Goal: Book appointment/travel/reservation

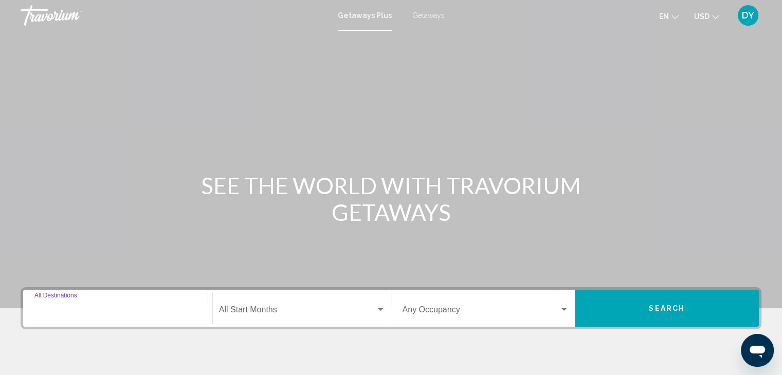
click at [70, 310] on input "Destination All Destinations" at bounding box center [117, 311] width 166 height 9
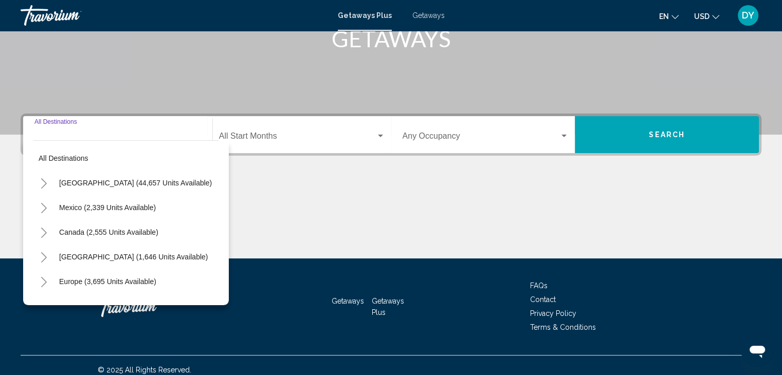
scroll to position [183, 0]
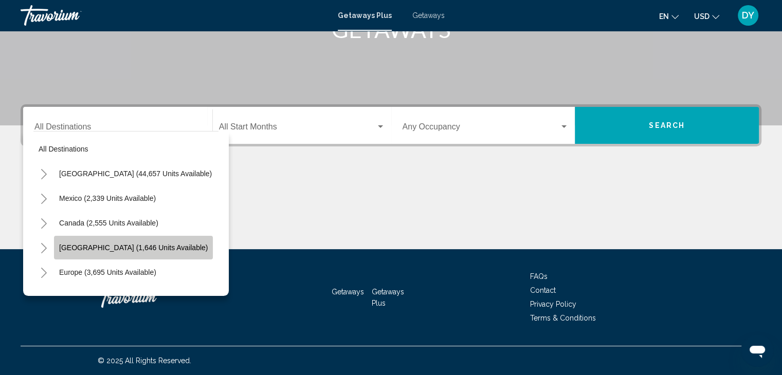
click at [96, 245] on span "[GEOGRAPHIC_DATA] (1,646 units available)" at bounding box center [133, 248] width 149 height 8
type input "**********"
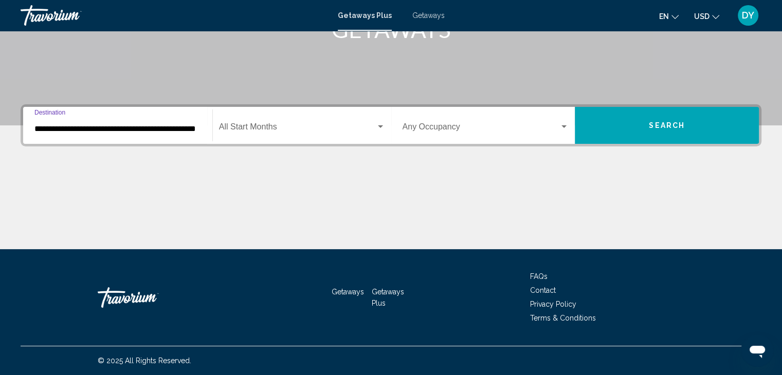
click at [271, 127] on span "Search widget" at bounding box center [297, 128] width 157 height 9
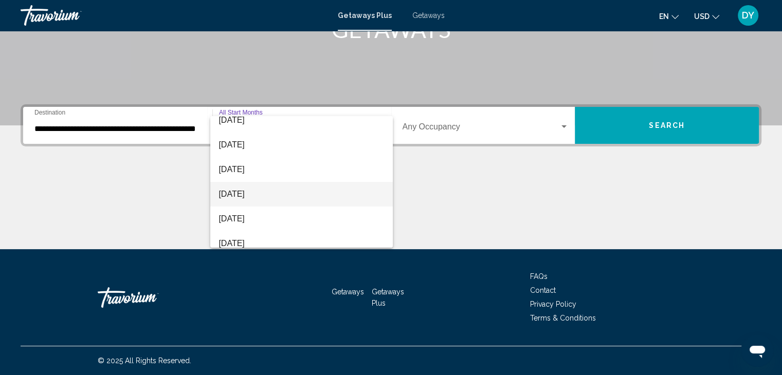
scroll to position [214, 0]
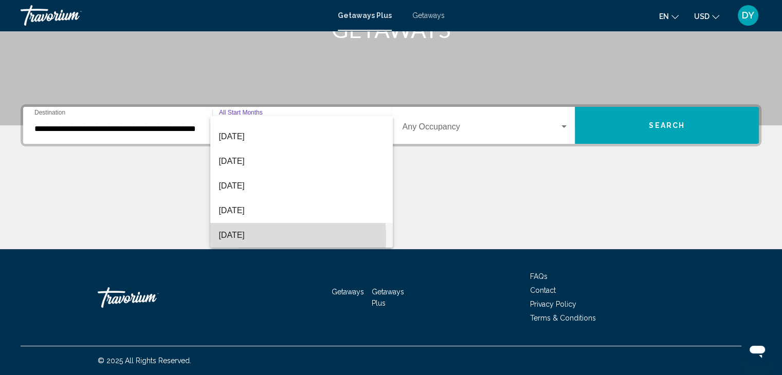
click at [247, 237] on span "[DATE]" at bounding box center [301, 235] width 166 height 25
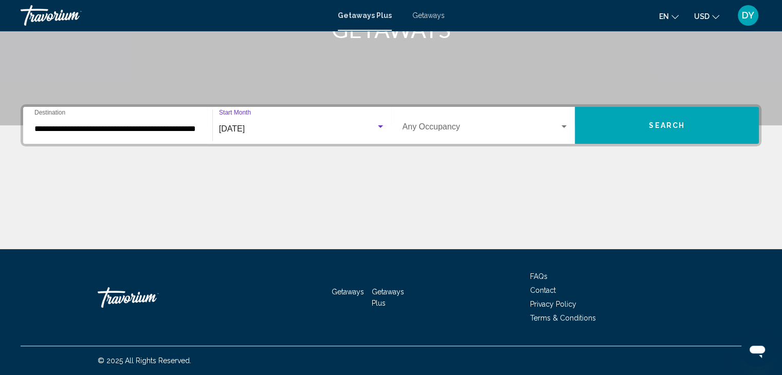
click at [428, 132] on span "Search widget" at bounding box center [480, 128] width 157 height 9
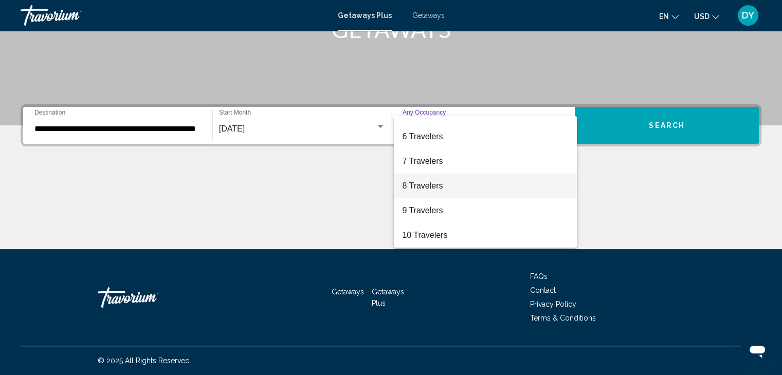
scroll to position [64, 0]
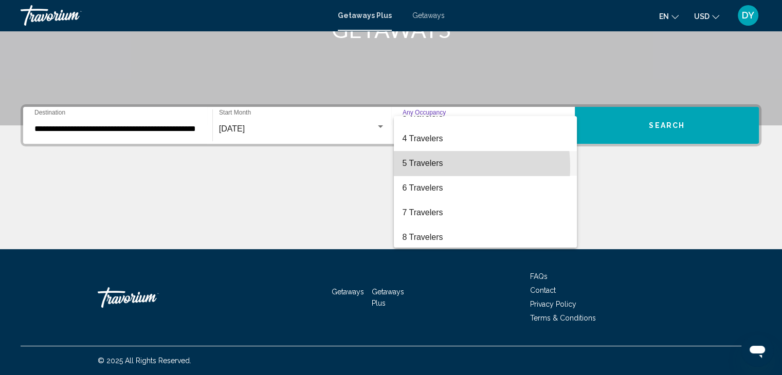
click at [436, 166] on span "5 Travelers" at bounding box center [485, 163] width 166 height 25
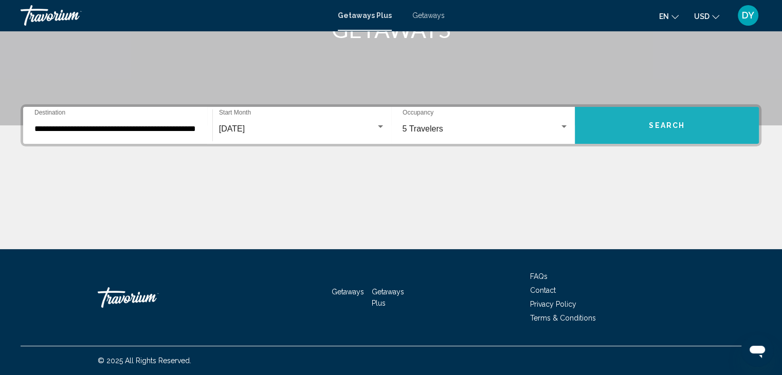
click at [669, 134] on button "Search" at bounding box center [667, 125] width 184 height 37
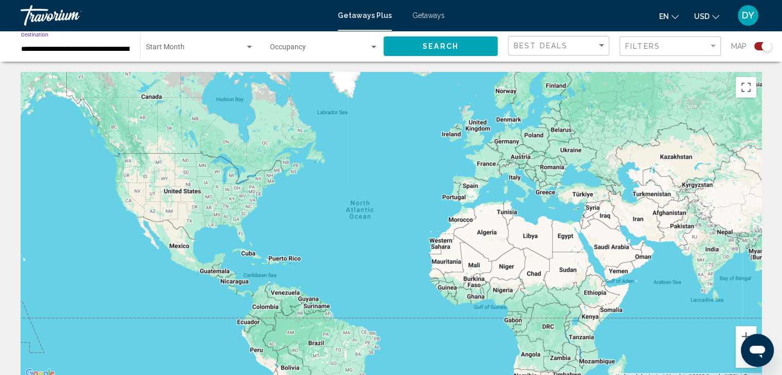
click at [110, 50] on input "**********" at bounding box center [75, 49] width 108 height 8
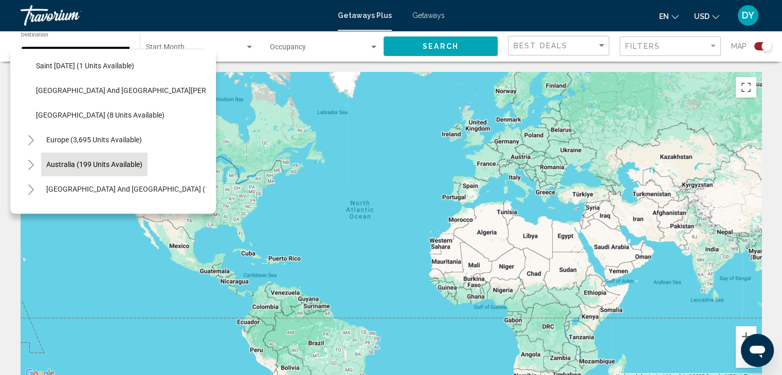
scroll to position [348, 0]
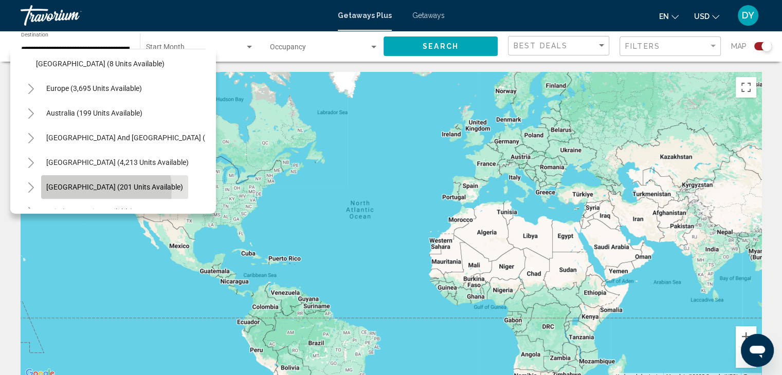
click at [80, 190] on span "[GEOGRAPHIC_DATA] (201 units available)" at bounding box center [114, 187] width 137 height 8
type input "**********"
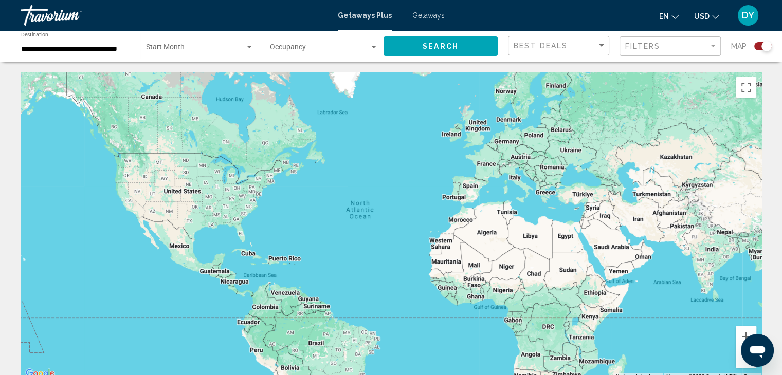
click at [232, 55] on div "Start Month All Start Months" at bounding box center [200, 46] width 108 height 28
click at [231, 50] on span "All Start Months" at bounding box center [199, 50] width 108 height 22
click at [250, 47] on div "Search widget" at bounding box center [249, 47] width 5 height 3
click at [292, 47] on div at bounding box center [391, 187] width 782 height 375
click at [327, 46] on span "Search widget" at bounding box center [319, 49] width 99 height 8
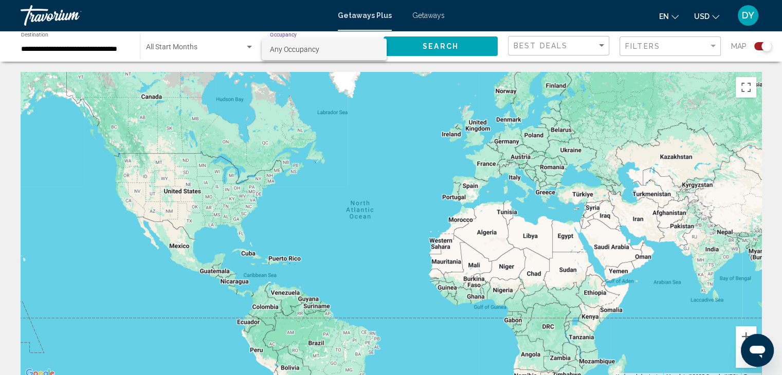
click at [409, 42] on div at bounding box center [391, 187] width 782 height 375
click at [412, 44] on button "Search" at bounding box center [440, 45] width 114 height 19
click at [76, 50] on input "**********" at bounding box center [75, 49] width 108 height 8
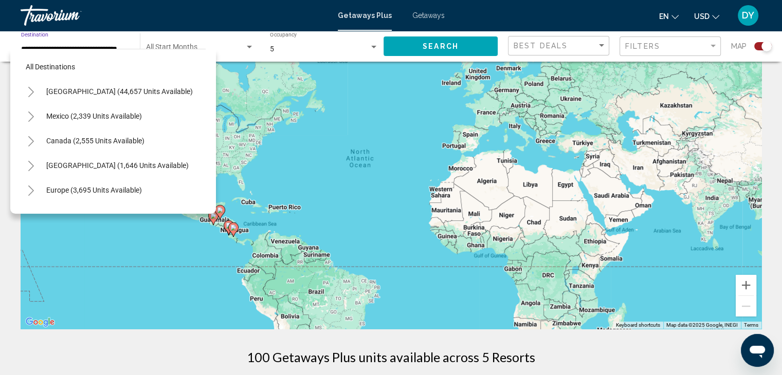
click at [291, 80] on div "To activate drag with keyboard, press Alt + Enter. Once in keyboard drag state,…" at bounding box center [391, 175] width 740 height 308
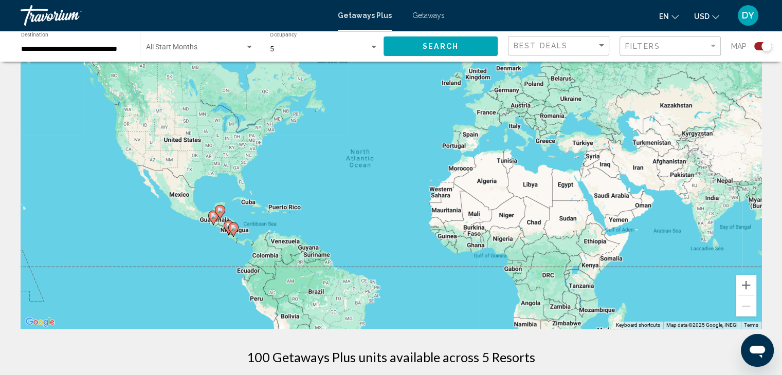
click at [318, 52] on div "5" at bounding box center [319, 49] width 99 height 8
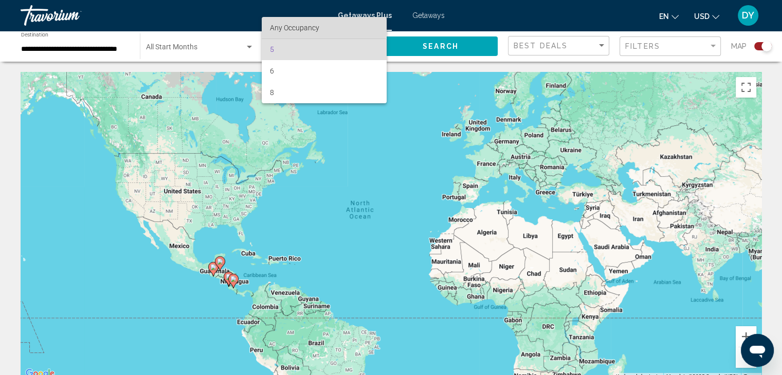
click at [307, 26] on span "Any Occupancy" at bounding box center [294, 28] width 49 height 8
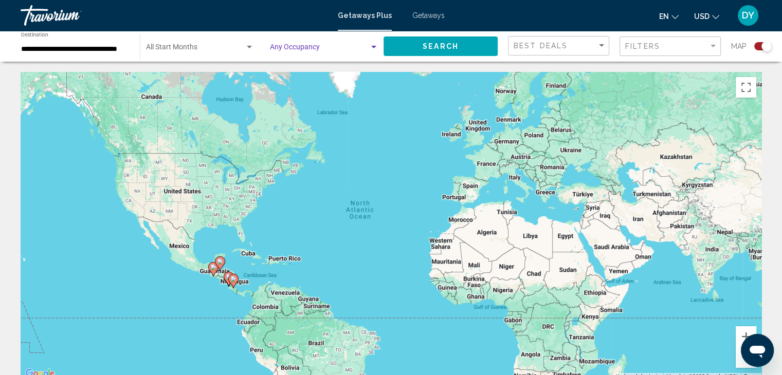
click at [414, 42] on button "Search" at bounding box center [440, 45] width 114 height 19
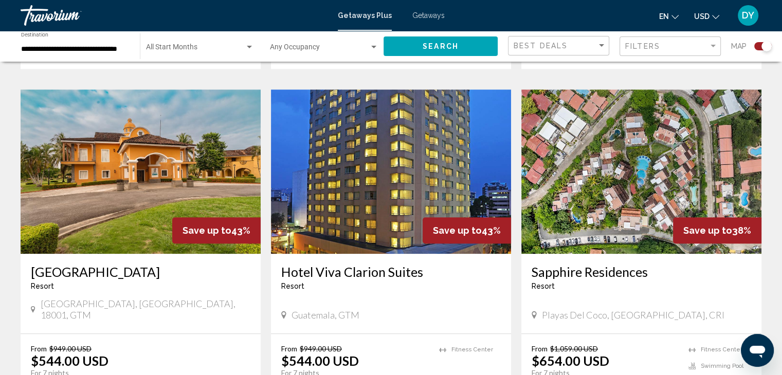
scroll to position [1062, 0]
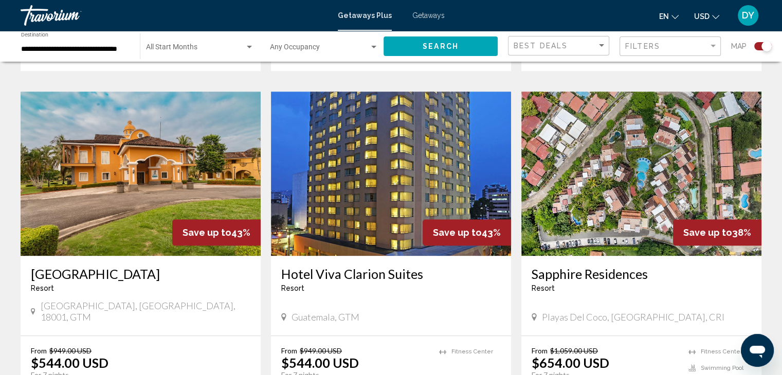
click at [412, 12] on span "Getaways" at bounding box center [428, 15] width 32 height 8
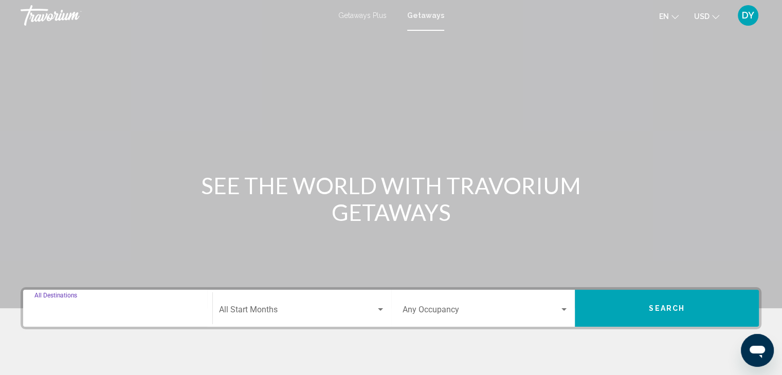
click at [79, 310] on input "Destination All Destinations" at bounding box center [117, 311] width 166 height 9
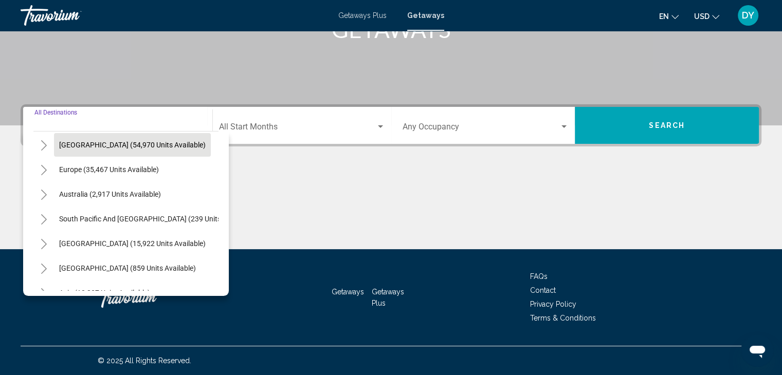
scroll to position [154, 0]
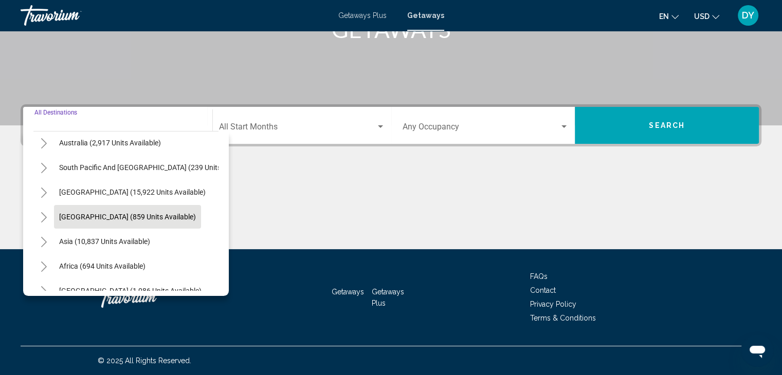
click at [112, 218] on span "[GEOGRAPHIC_DATA] (859 units available)" at bounding box center [127, 217] width 137 height 8
type input "**********"
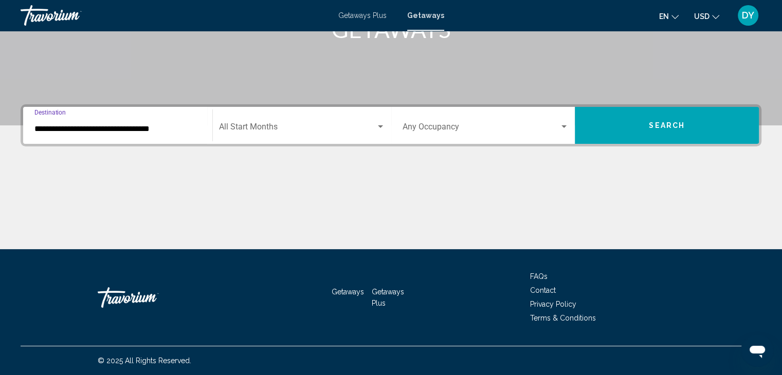
click at [253, 127] on span "Search widget" at bounding box center [297, 128] width 157 height 9
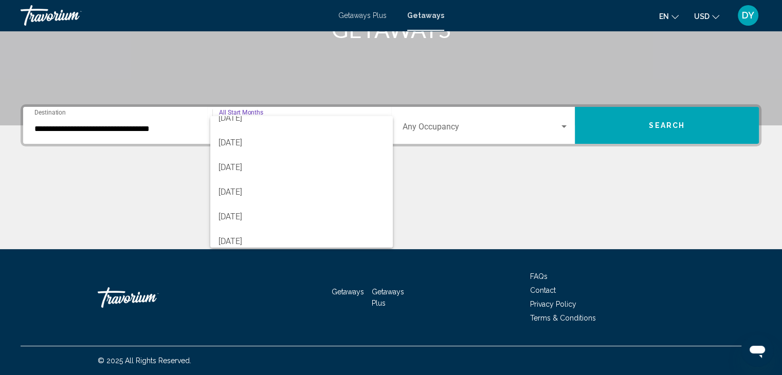
scroll to position [214, 0]
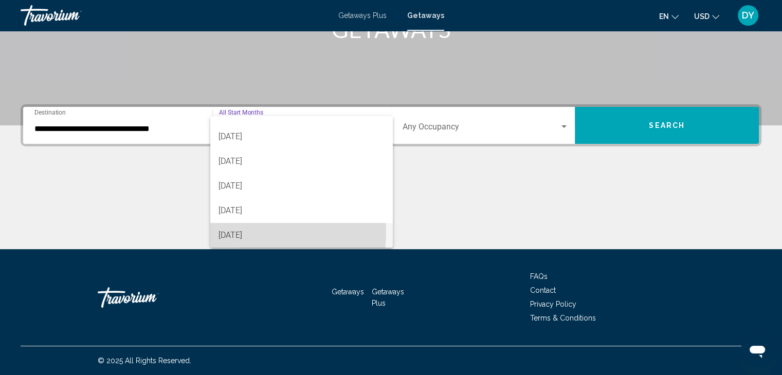
click at [247, 232] on span "[DATE]" at bounding box center [301, 235] width 166 height 25
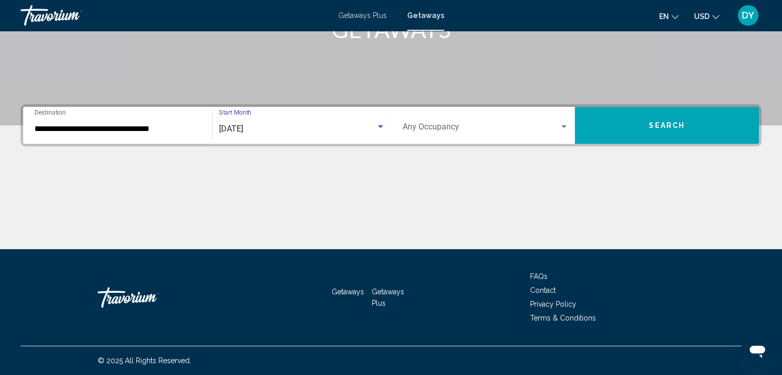
click at [448, 132] on span "Search widget" at bounding box center [480, 128] width 157 height 9
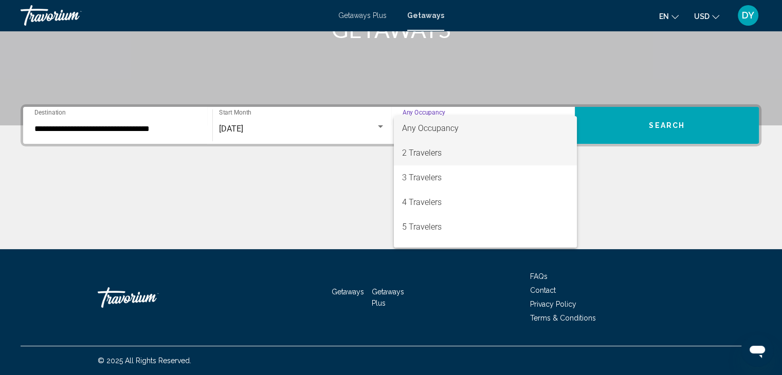
click at [428, 156] on span "2 Travelers" at bounding box center [485, 153] width 166 height 25
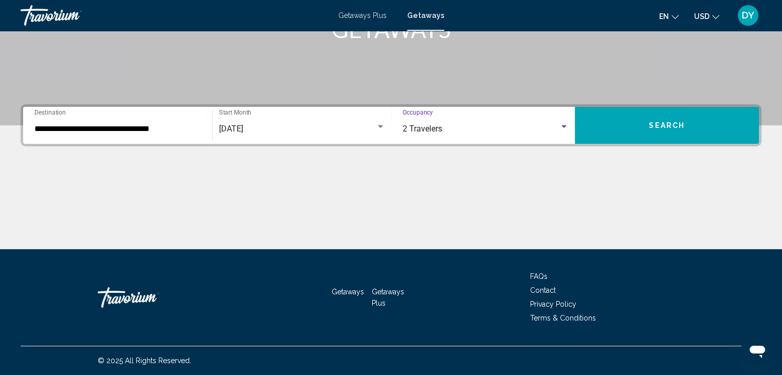
click at [647, 130] on button "Search" at bounding box center [667, 125] width 184 height 37
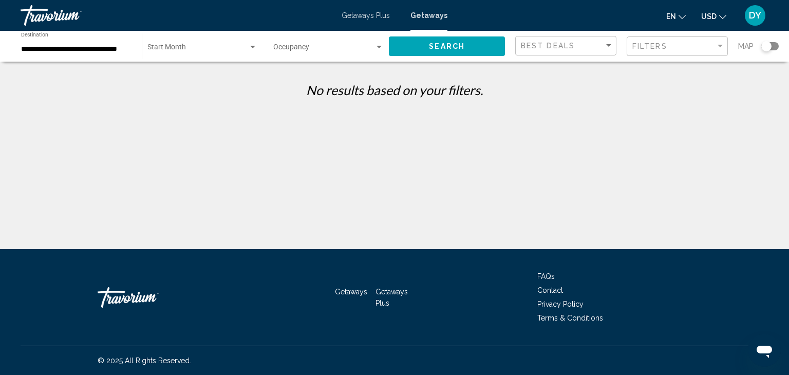
click at [50, 14] on div "Travorium" at bounding box center [72, 15] width 103 height 21
